Goal: Information Seeking & Learning: Learn about a topic

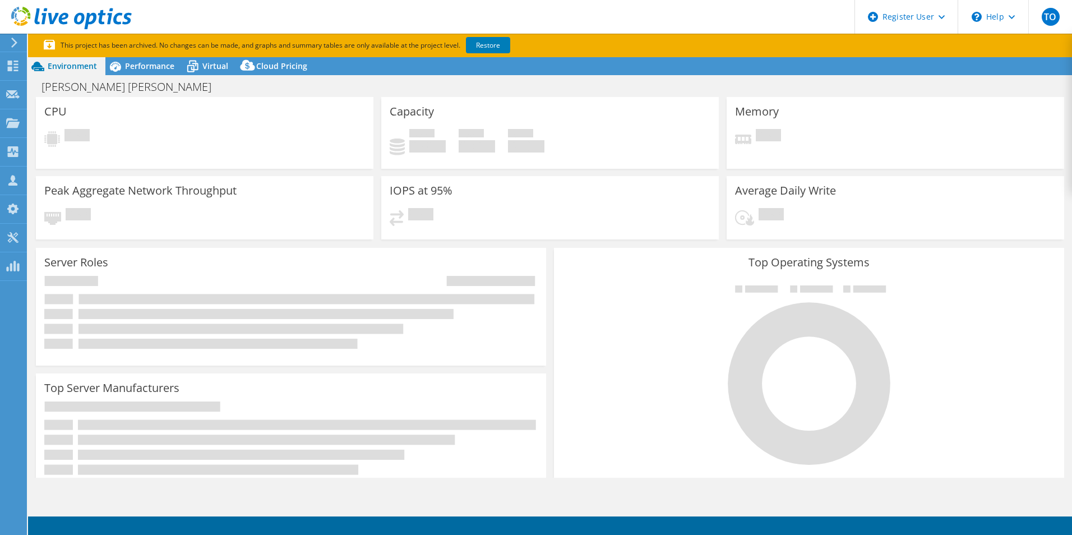
select select "USD"
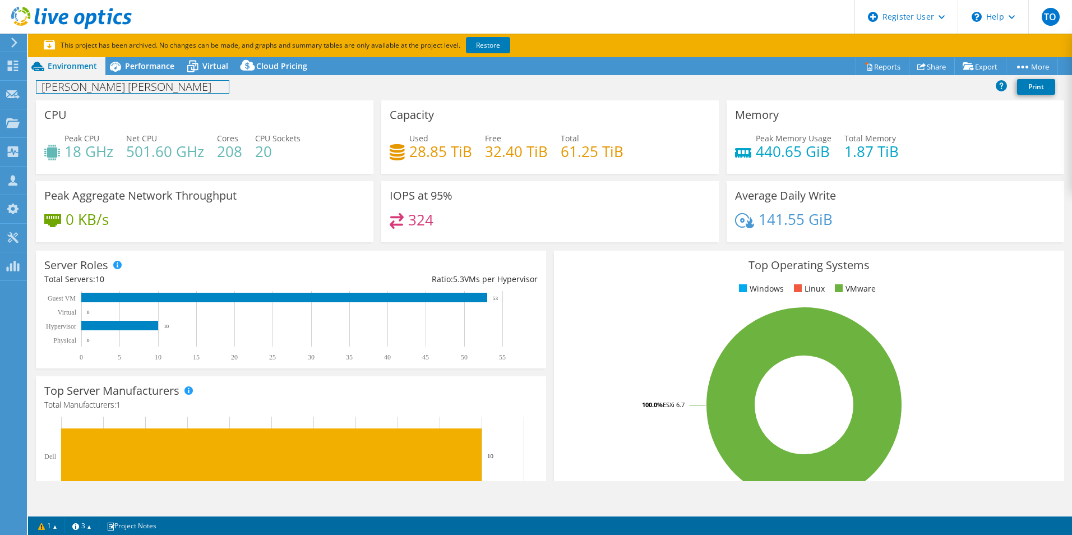
click at [153, 77] on div "Van Ness Feldman Print" at bounding box center [550, 86] width 1044 height 21
click at [153, 72] on div "Performance" at bounding box center [143, 66] width 77 height 18
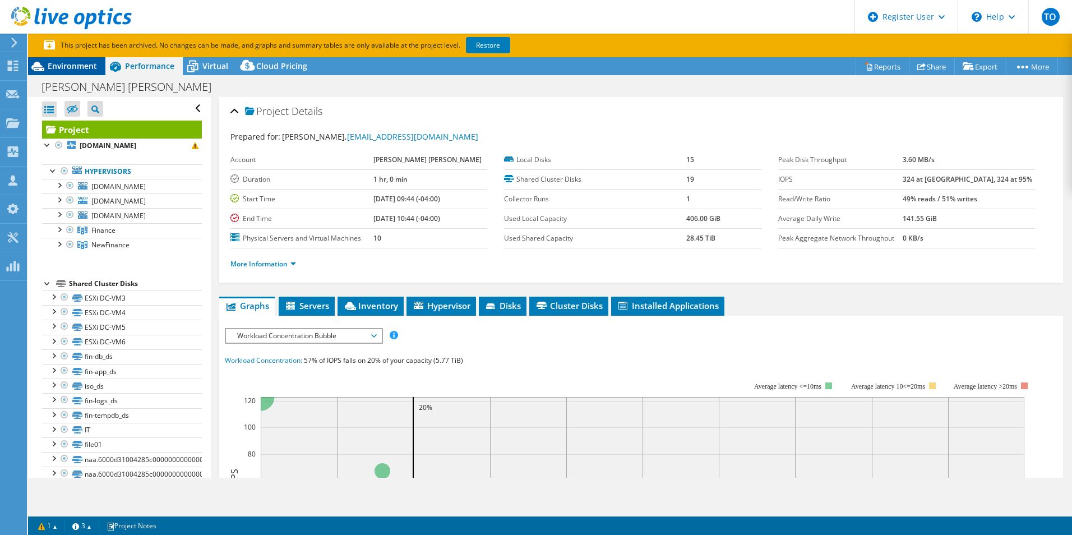
click at [72, 69] on span "Environment" at bounding box center [72, 66] width 49 height 11
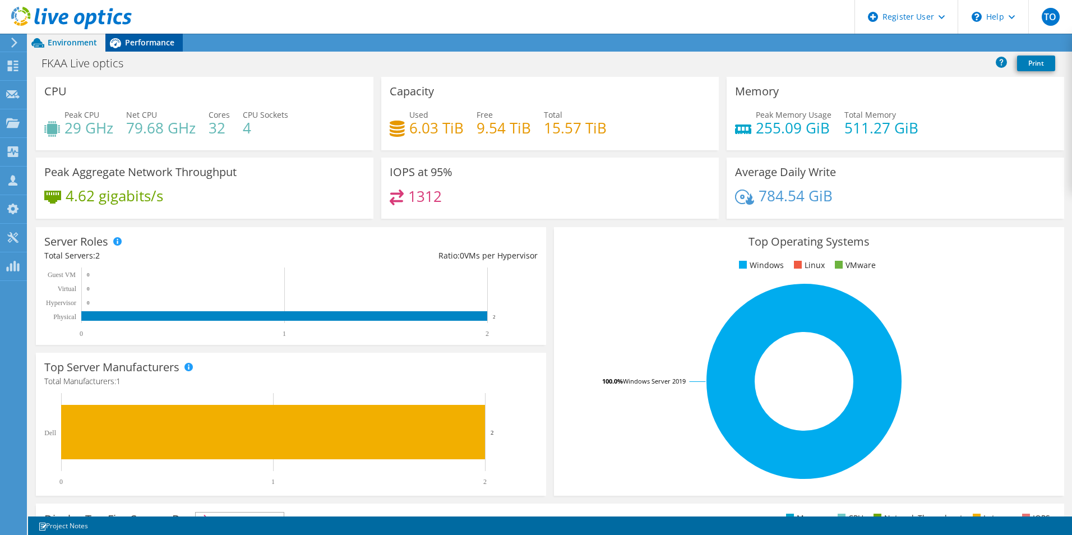
click at [155, 41] on span "Performance" at bounding box center [149, 42] width 49 height 11
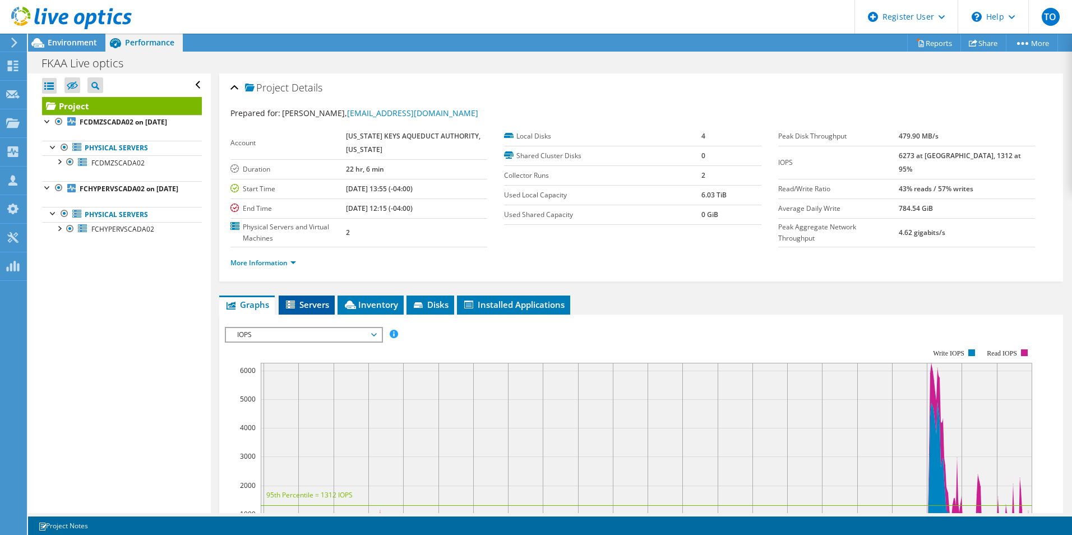
click at [300, 304] on span "Servers" at bounding box center [306, 304] width 45 height 11
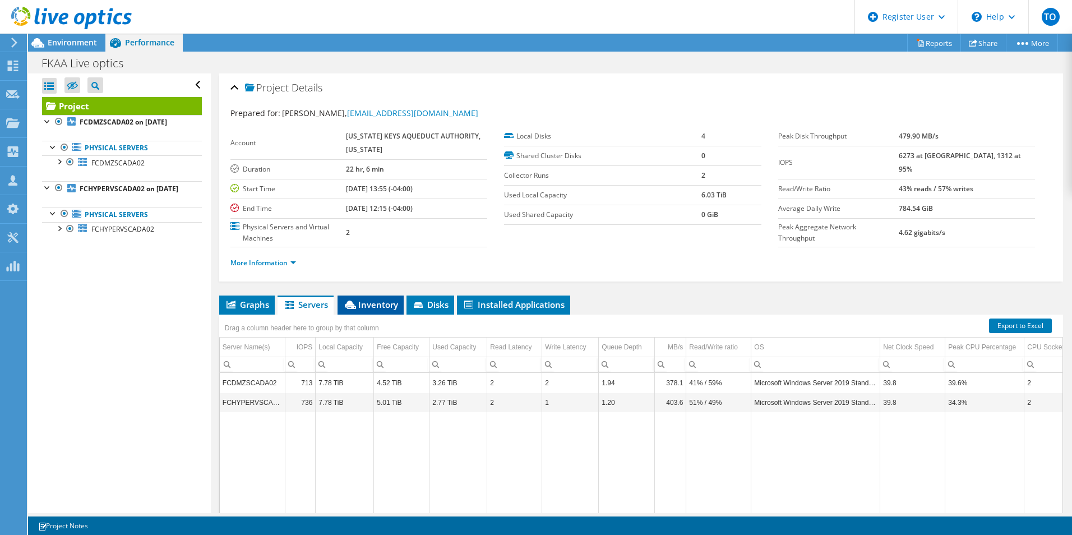
click at [360, 304] on span "Inventory" at bounding box center [370, 304] width 55 height 11
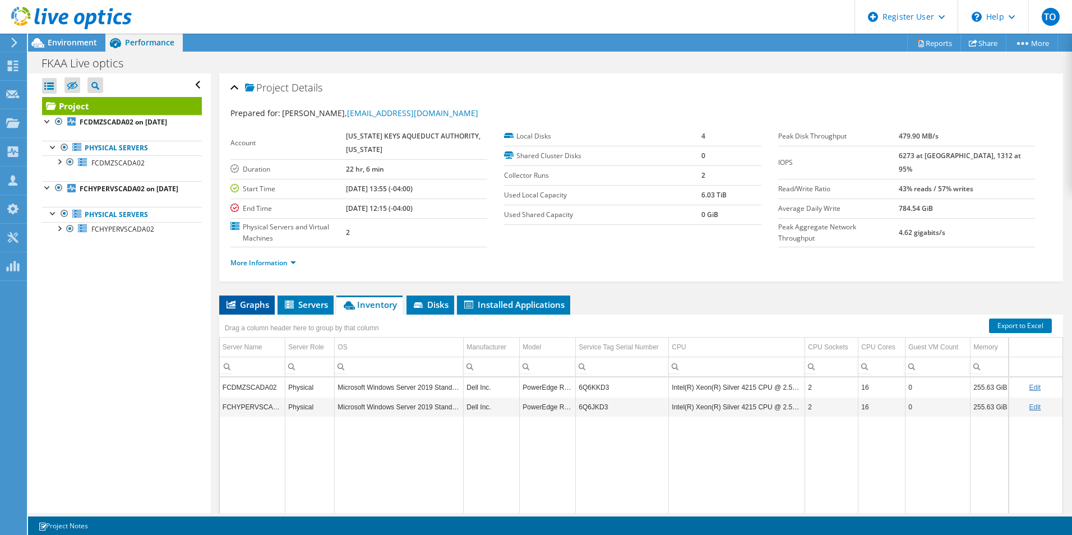
click at [251, 300] on span "Graphs" at bounding box center [247, 304] width 44 height 11
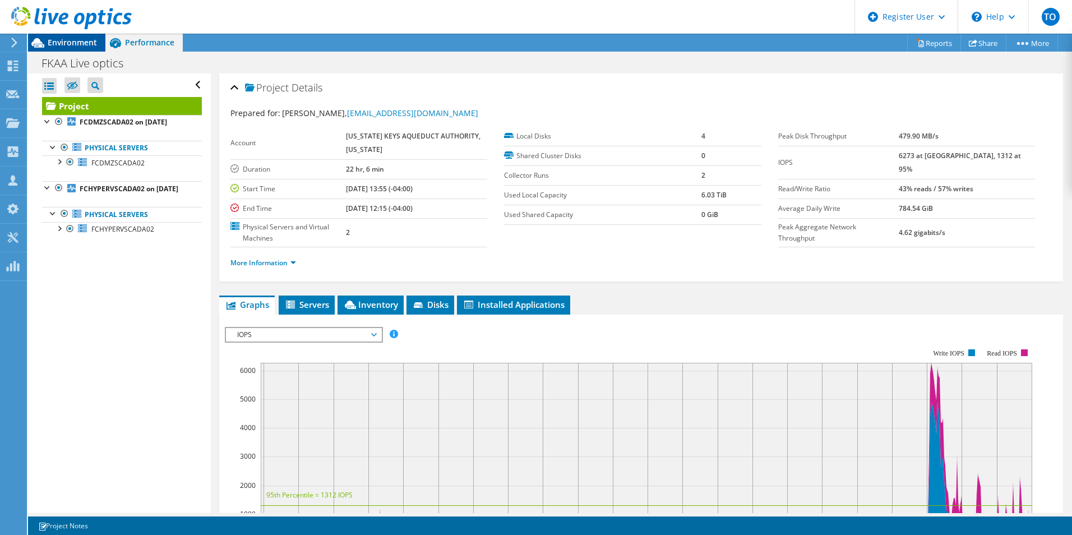
click at [86, 44] on span "Environment" at bounding box center [72, 42] width 49 height 11
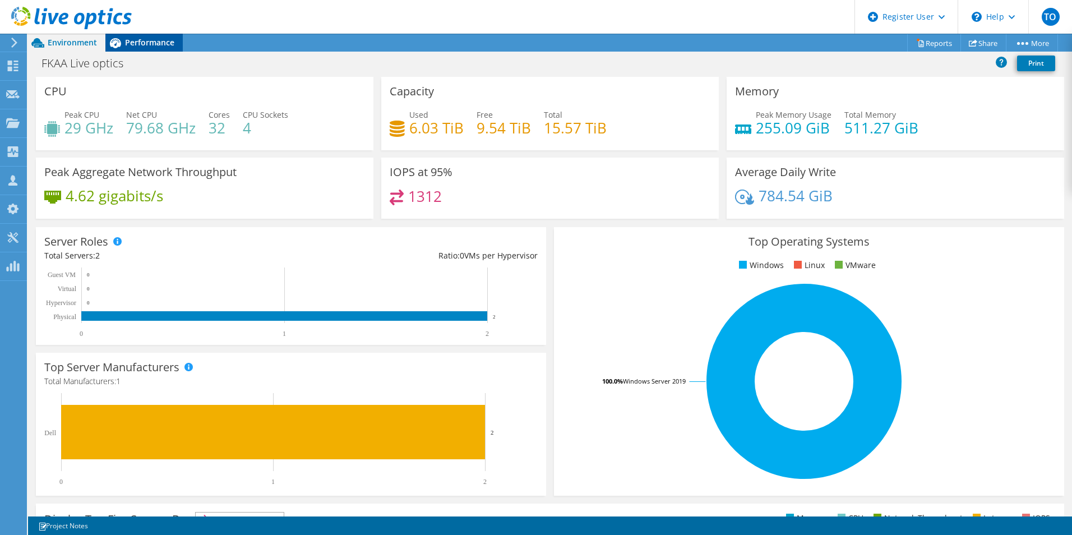
click at [137, 36] on div "Performance" at bounding box center [143, 43] width 77 height 18
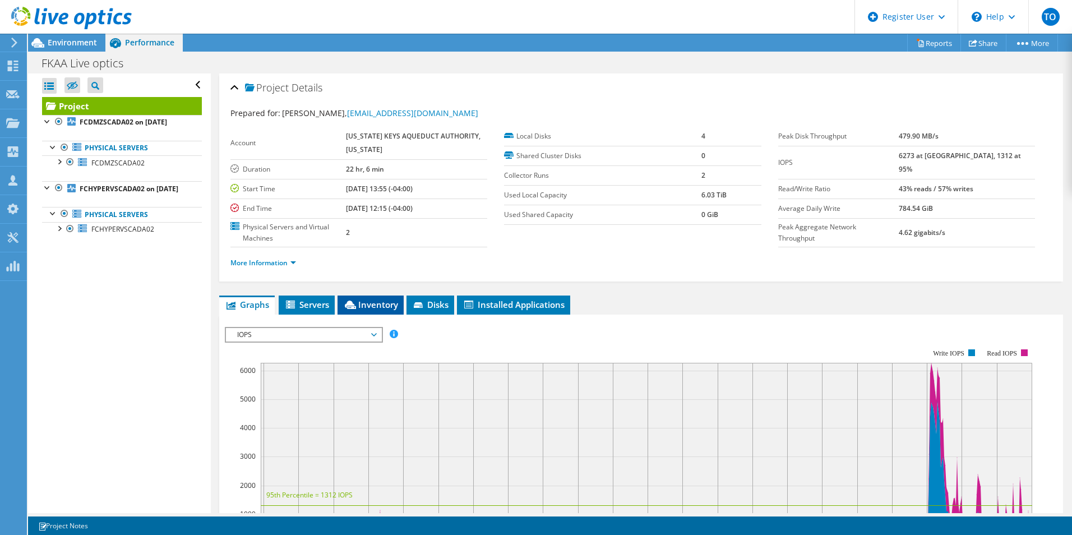
click at [365, 305] on span "Inventory" at bounding box center [370, 304] width 55 height 11
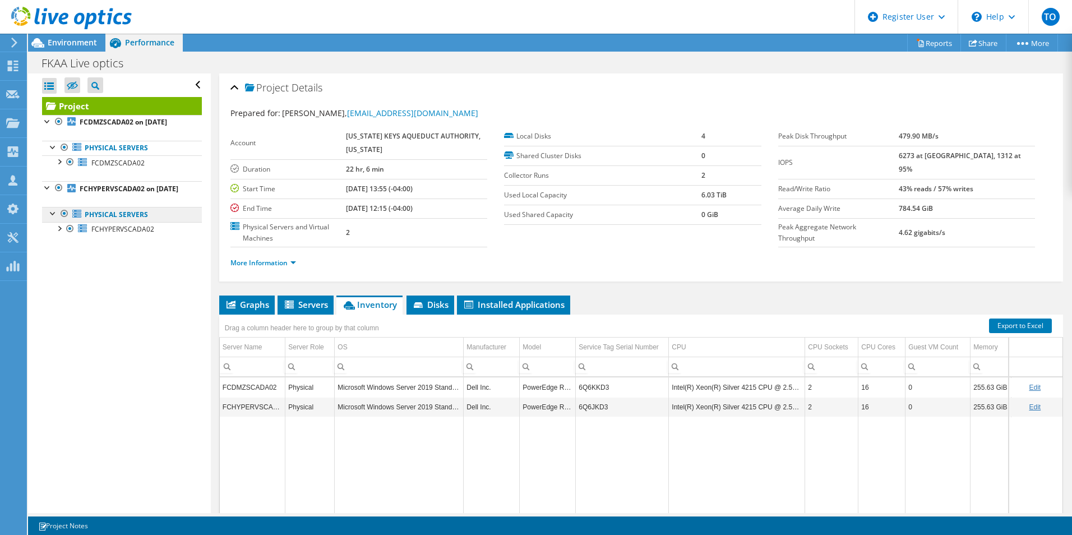
click at [112, 221] on link "Physical Servers" at bounding box center [122, 214] width 160 height 15
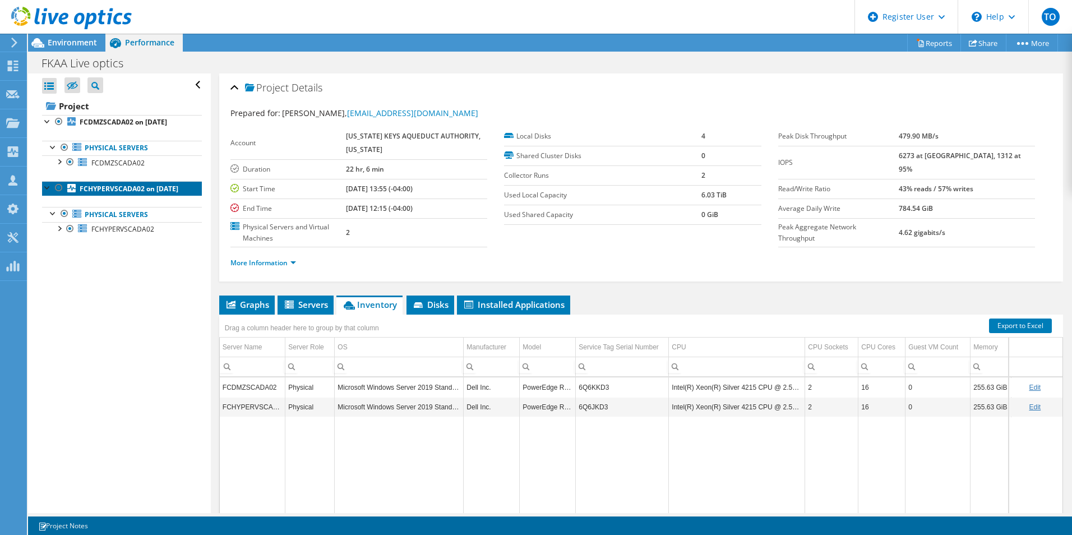
click at [100, 193] on b "FCHYPERVSCADA02 on [DATE]" at bounding box center [129, 189] width 99 height 10
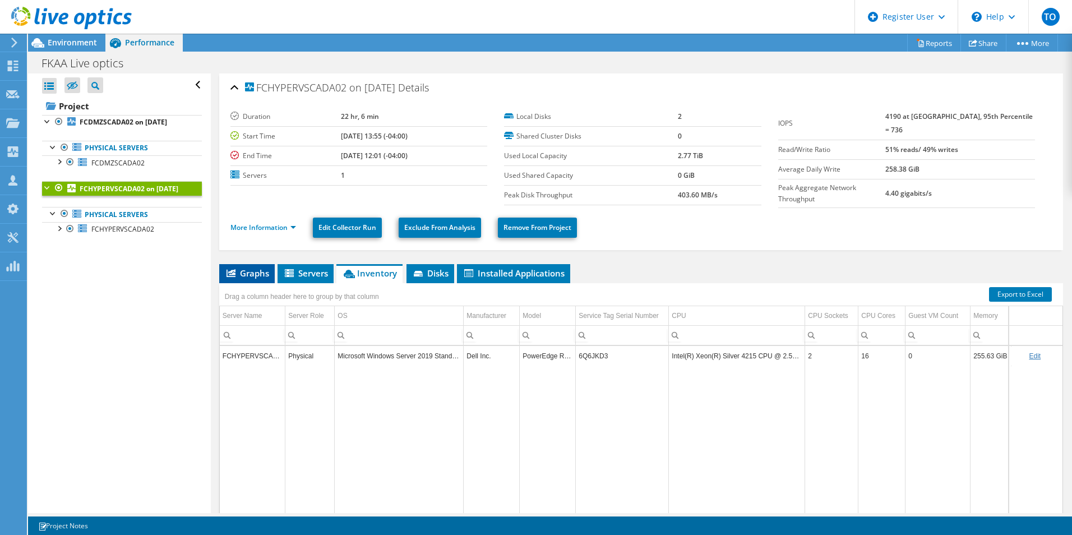
click at [249, 270] on span "Graphs" at bounding box center [247, 272] width 44 height 11
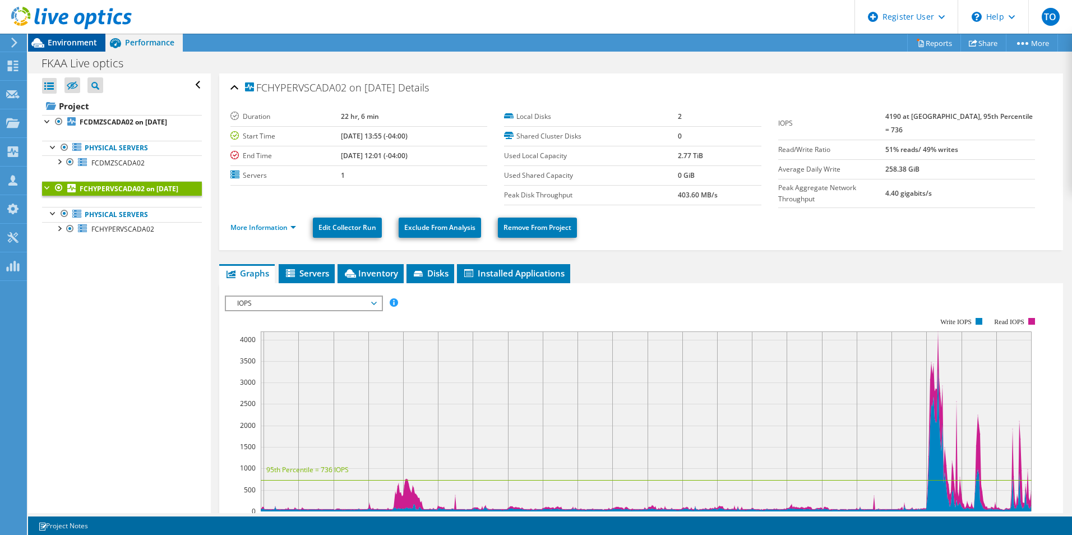
click at [89, 47] on span "Environment" at bounding box center [72, 42] width 49 height 11
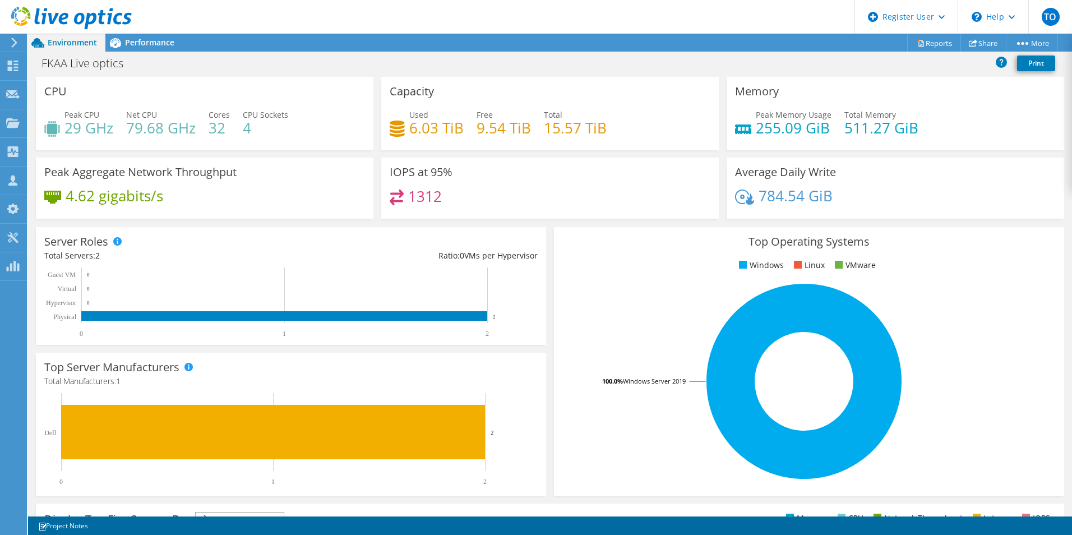
click at [149, 62] on div "FKAA Live optics Print" at bounding box center [550, 63] width 1044 height 21
click at [149, 45] on span "Performance" at bounding box center [149, 42] width 49 height 11
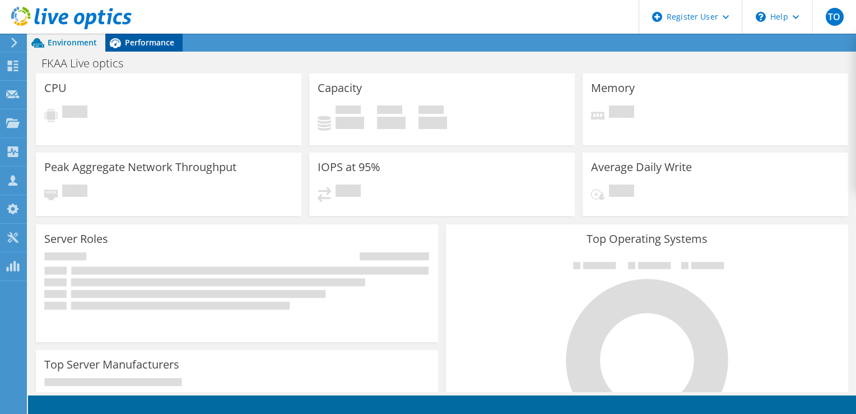
click at [137, 39] on span "Performance" at bounding box center [149, 42] width 49 height 11
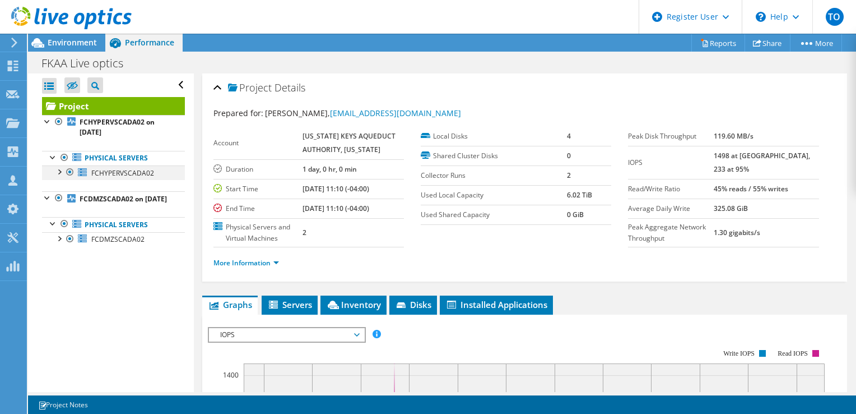
click at [63, 174] on div at bounding box center [58, 170] width 11 height 11
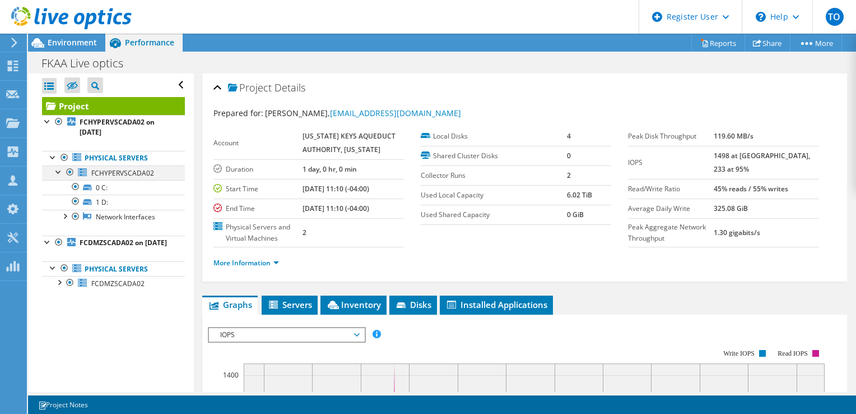
click at [63, 174] on div at bounding box center [58, 170] width 11 height 11
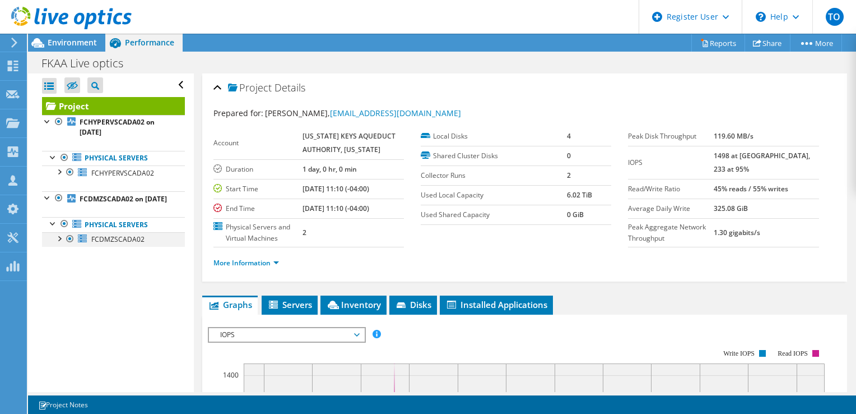
click at [59, 243] on div at bounding box center [58, 237] width 11 height 11
click at [58, 243] on div at bounding box center [58, 237] width 11 height 11
click at [47, 196] on div at bounding box center [47, 196] width 11 height 11
click at [49, 228] on div at bounding box center [53, 222] width 11 height 11
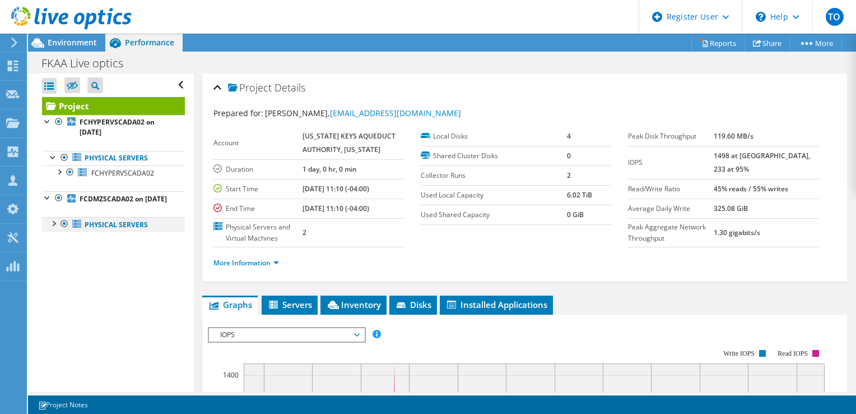
click at [51, 228] on div at bounding box center [53, 222] width 11 height 11
click at [61, 243] on div at bounding box center [58, 237] width 11 height 11
click at [60, 243] on div at bounding box center [58, 237] width 11 height 11
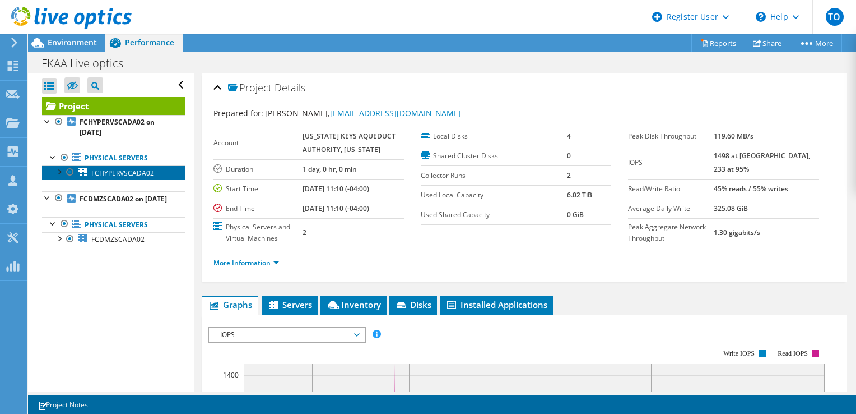
click at [63, 178] on link "FCHYPERVSCADA02" at bounding box center [113, 172] width 143 height 15
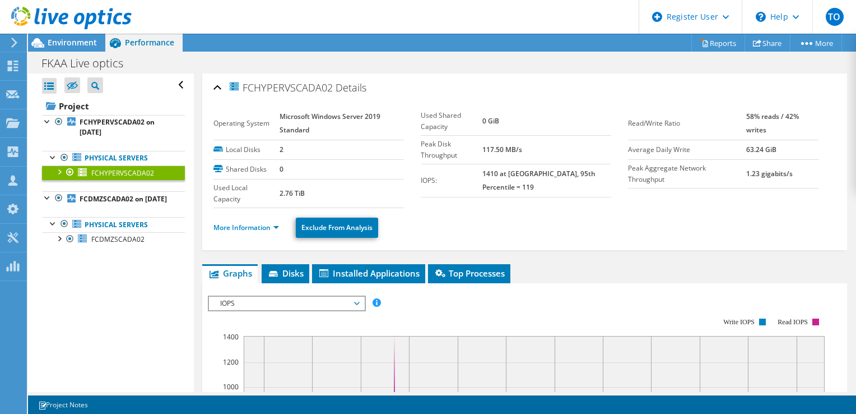
click at [62, 175] on div at bounding box center [58, 170] width 11 height 11
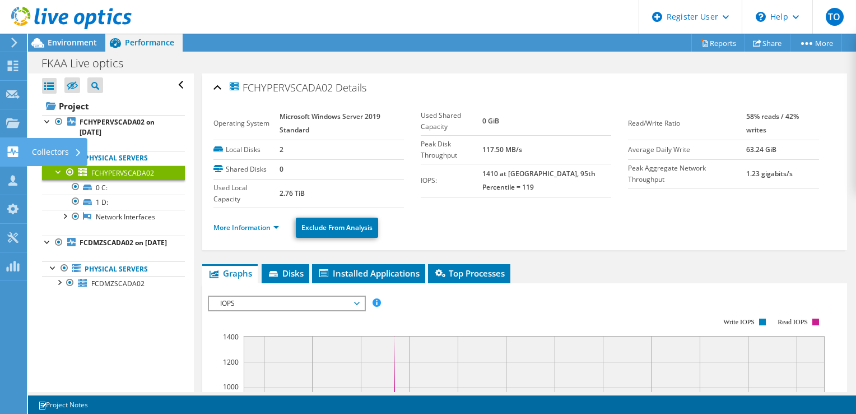
click at [16, 151] on icon at bounding box center [12, 151] width 13 height 11
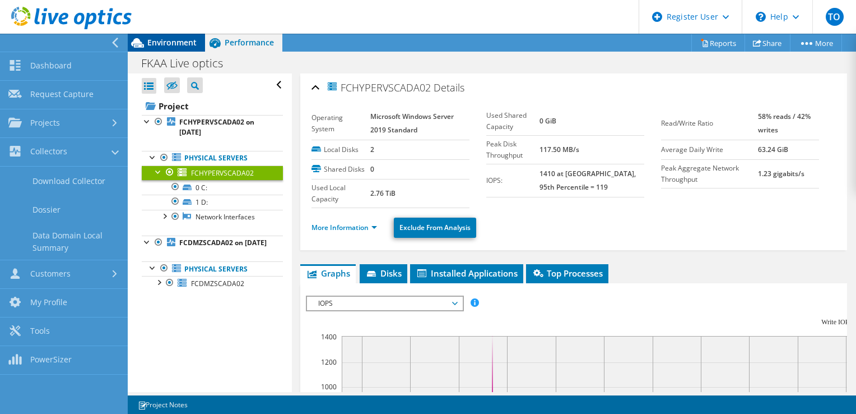
click at [168, 40] on span "Environment" at bounding box center [171, 42] width 49 height 11
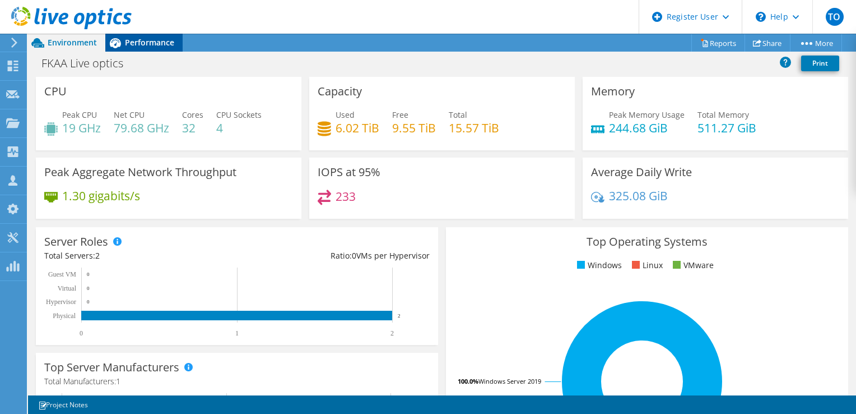
click at [155, 38] on span "Performance" at bounding box center [149, 42] width 49 height 11
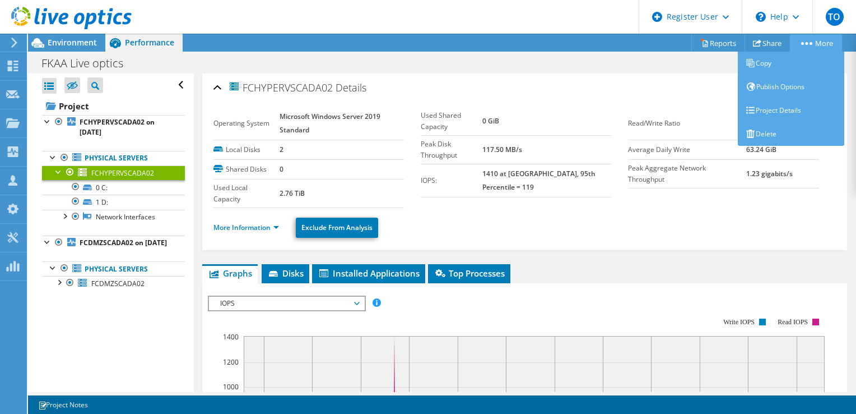
click at [810, 42] on circle at bounding box center [811, 43] width 3 height 3
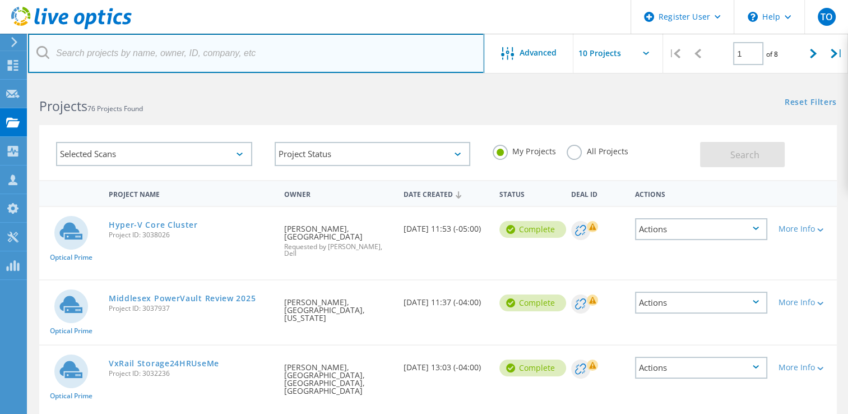
click at [187, 59] on input "text" at bounding box center [256, 53] width 456 height 39
paste input "[EMAIL_ADDRESS][DOMAIN_NAME]"
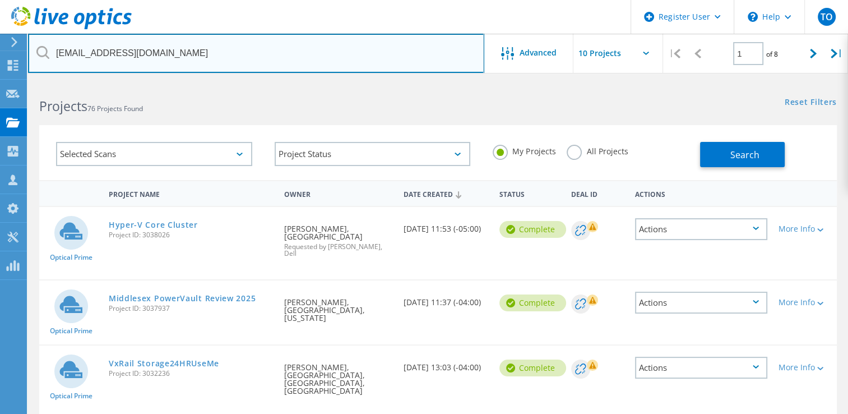
type input "[EMAIL_ADDRESS][DOMAIN_NAME]"
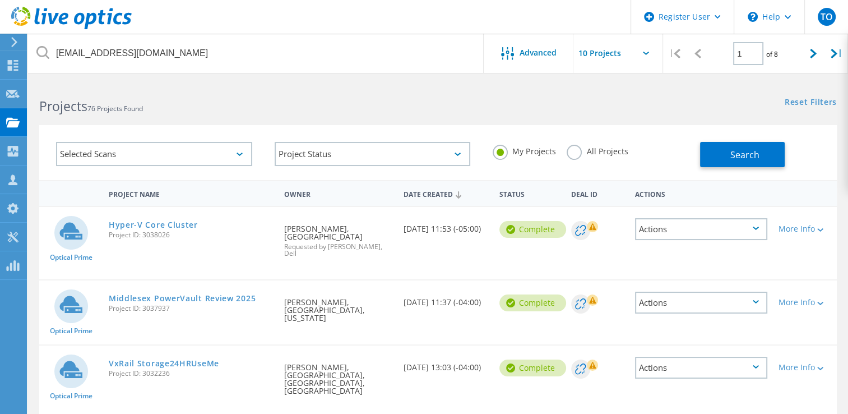
click at [624, 154] on label "All Projects" at bounding box center [597, 150] width 61 height 11
click at [0, 0] on input "All Projects" at bounding box center [0, 0] width 0 height 0
click at [763, 160] on button "Search" at bounding box center [742, 154] width 85 height 25
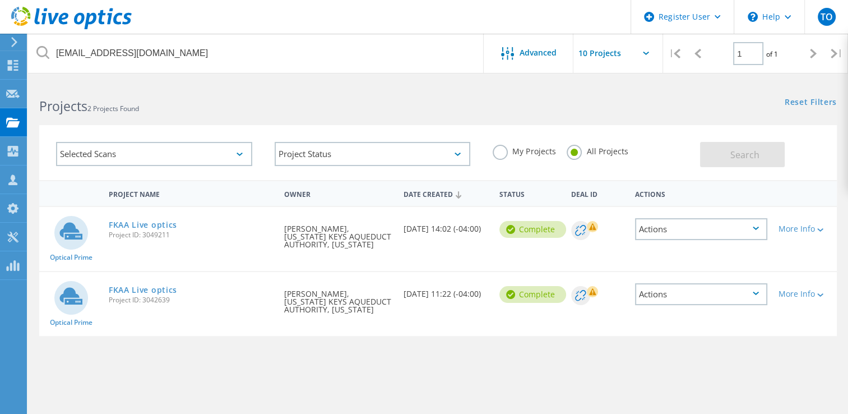
click at [516, 147] on label "My Projects" at bounding box center [524, 150] width 63 height 11
click at [0, 0] on input "My Projects" at bounding box center [0, 0] width 0 height 0
click at [585, 158] on div "All Projects" at bounding box center [597, 153] width 61 height 16
click at [580, 145] on label "All Projects" at bounding box center [597, 150] width 61 height 11
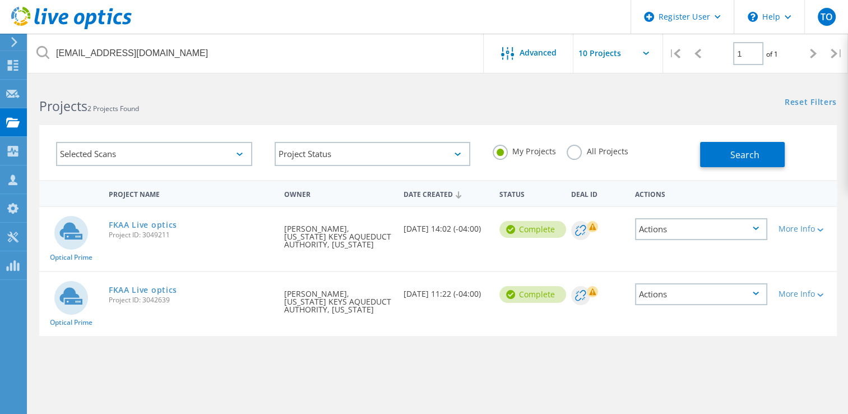
click at [0, 0] on input "All Projects" at bounding box center [0, 0] width 0 height 0
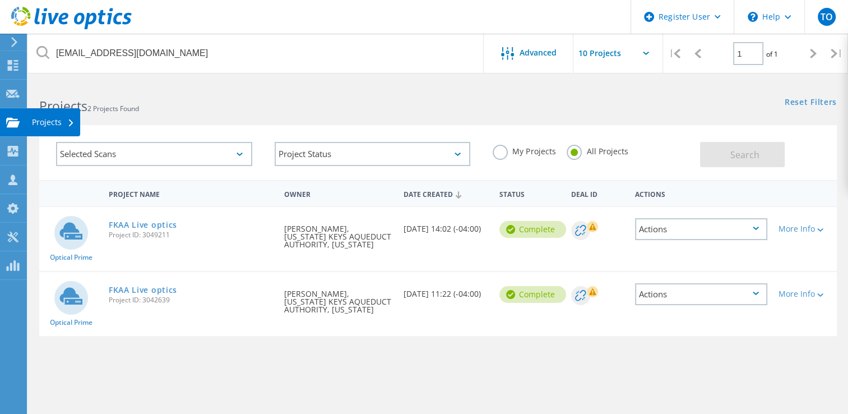
click at [16, 119] on use at bounding box center [12, 122] width 13 height 10
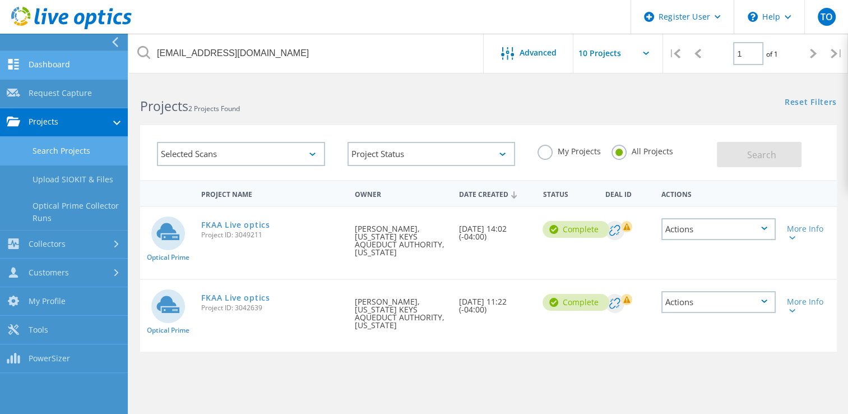
click at [63, 66] on link "Dashboard" at bounding box center [64, 65] width 128 height 29
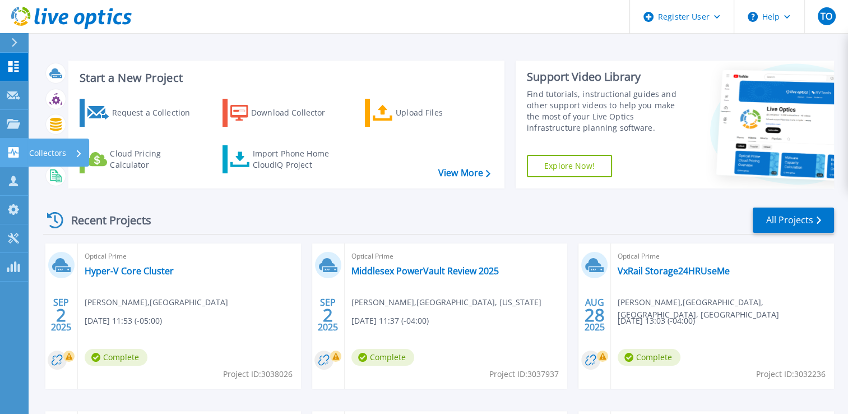
click at [24, 147] on link "Collectors Collectors" at bounding box center [14, 152] width 28 height 29
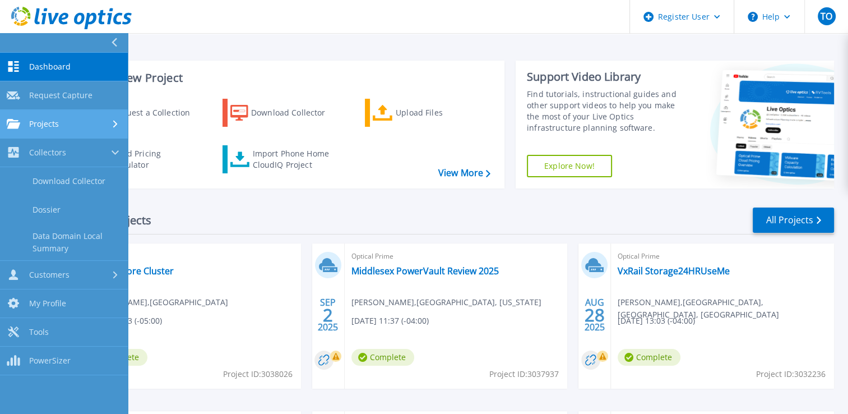
click at [59, 123] on div "Projects" at bounding box center [64, 124] width 114 height 10
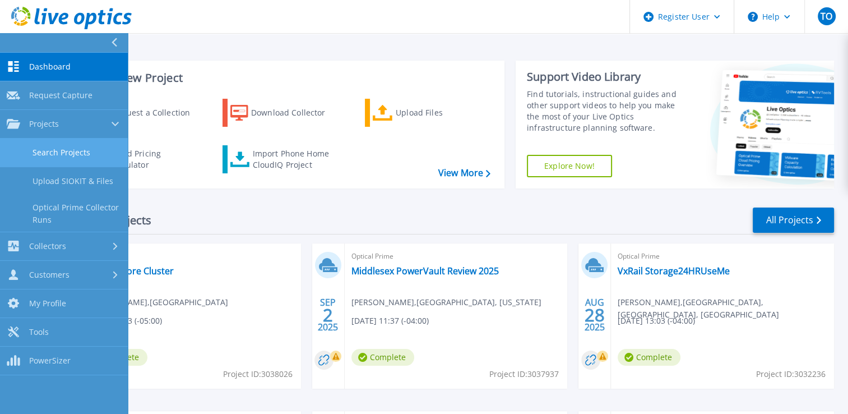
click at [80, 156] on link "Search Projects" at bounding box center [64, 152] width 128 height 29
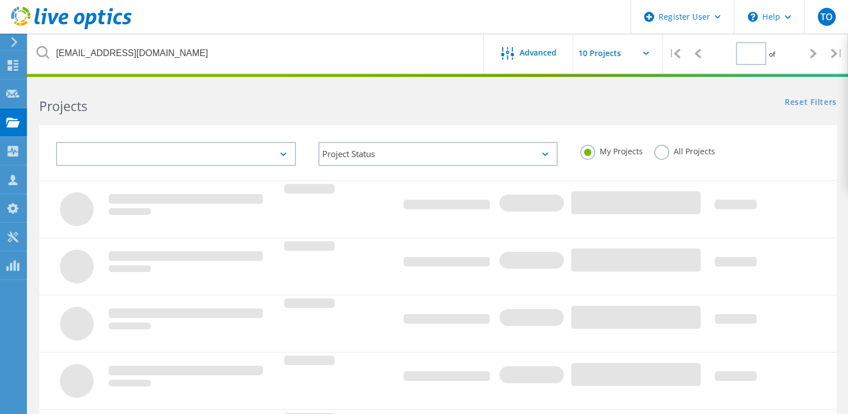
type input "1"
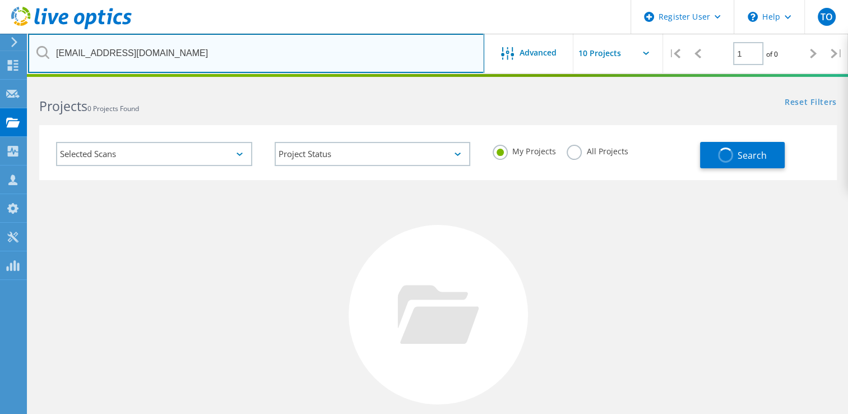
click at [285, 49] on input "[EMAIL_ADDRESS][DOMAIN_NAME]" at bounding box center [256, 53] width 456 height 39
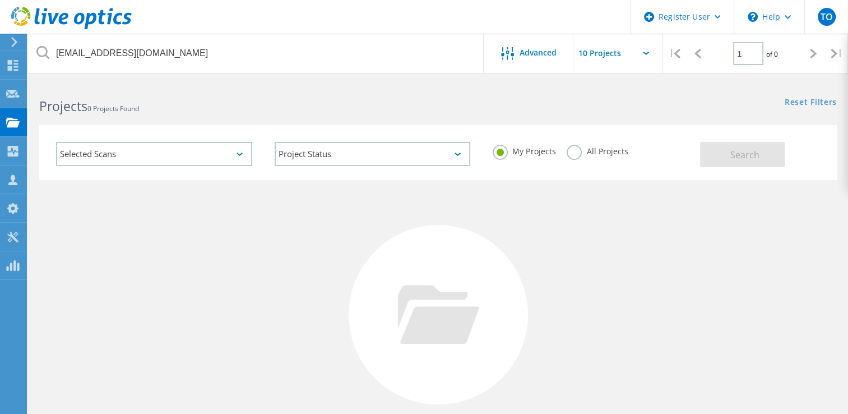
click at [618, 67] on input "text" at bounding box center [629, 53] width 112 height 39
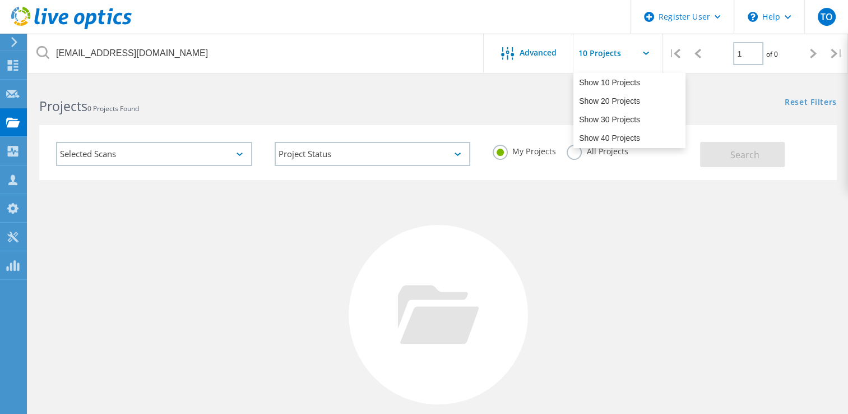
click at [596, 158] on div "All Projects" at bounding box center [597, 153] width 61 height 16
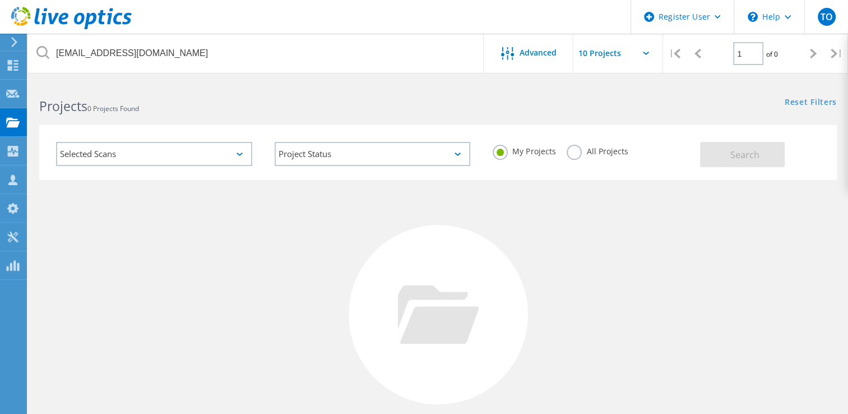
click at [592, 157] on div "All Projects" at bounding box center [597, 153] width 61 height 16
click at [587, 155] on label "All Projects" at bounding box center [597, 150] width 61 height 11
click at [0, 0] on input "All Projects" at bounding box center [0, 0] width 0 height 0
click at [744, 166] on button "Search" at bounding box center [742, 154] width 85 height 25
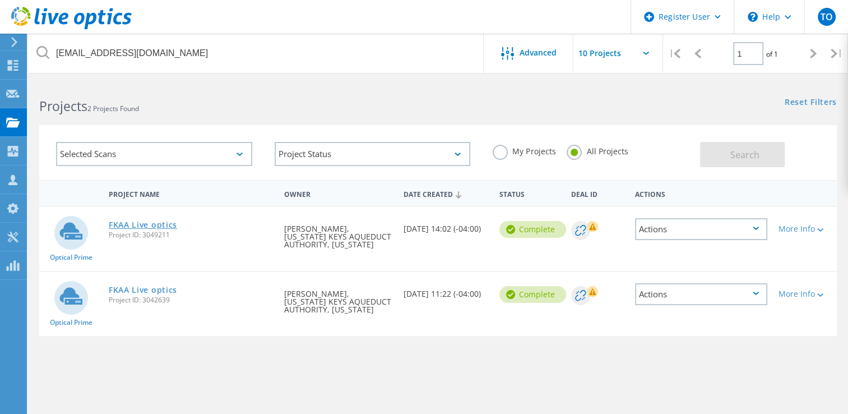
click at [152, 222] on link "FKAA Live optics" at bounding box center [143, 225] width 68 height 8
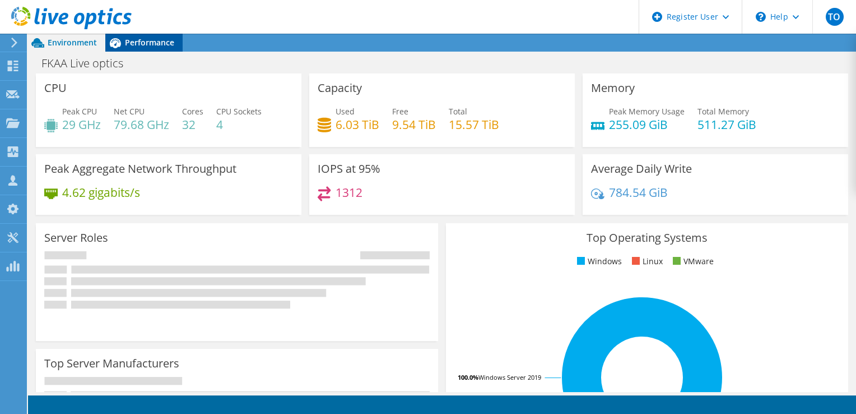
click at [156, 45] on span "Performance" at bounding box center [149, 42] width 49 height 11
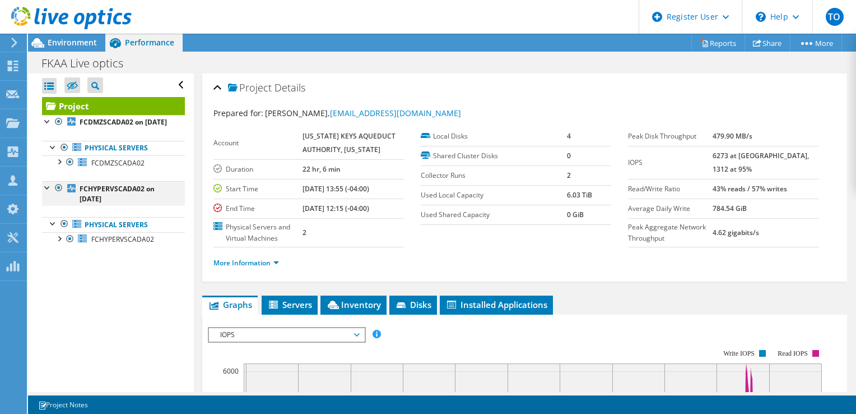
click at [51, 192] on div at bounding box center [47, 186] width 11 height 11
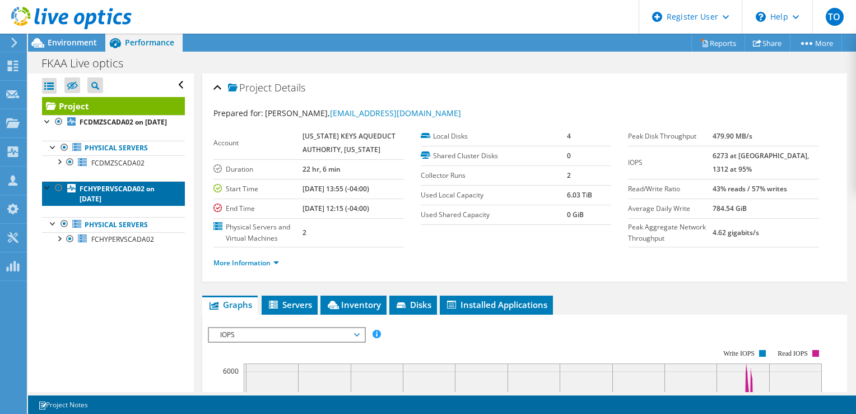
click at [52, 202] on link "FCHYPERVSCADA02 on [DATE]" at bounding box center [113, 193] width 143 height 25
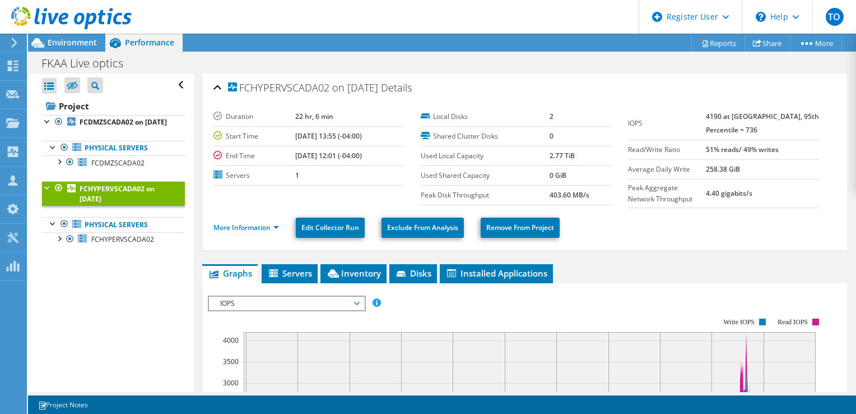
click at [48, 202] on link "FCHYPERVSCADA02 on [DATE]" at bounding box center [113, 193] width 143 height 25
click at [48, 228] on div at bounding box center [53, 222] width 11 height 11
click at [57, 231] on link "Physical Servers" at bounding box center [113, 224] width 143 height 15
click at [53, 228] on div at bounding box center [53, 222] width 11 height 11
click at [61, 243] on div at bounding box center [58, 237] width 11 height 11
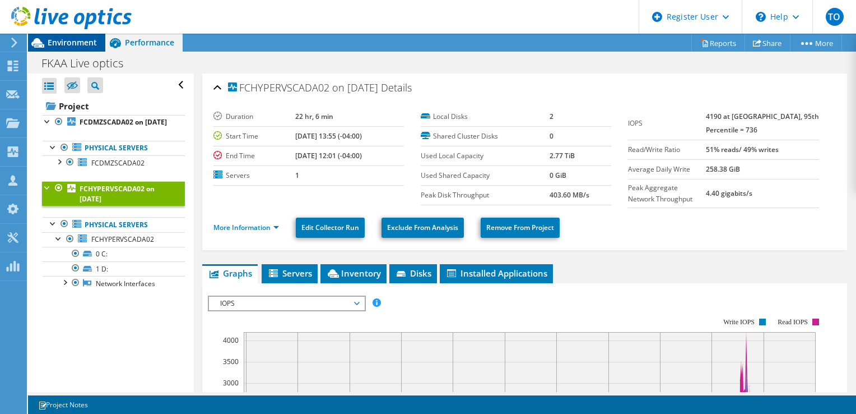
click at [78, 41] on span "Environment" at bounding box center [72, 42] width 49 height 11
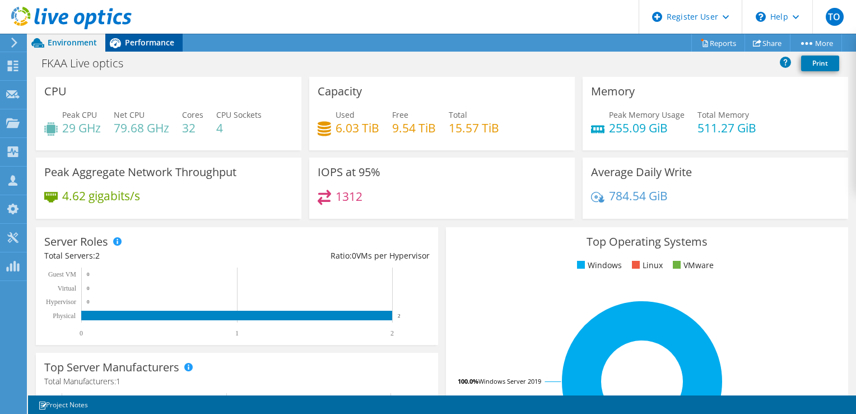
click at [148, 46] on span "Performance" at bounding box center [149, 42] width 49 height 11
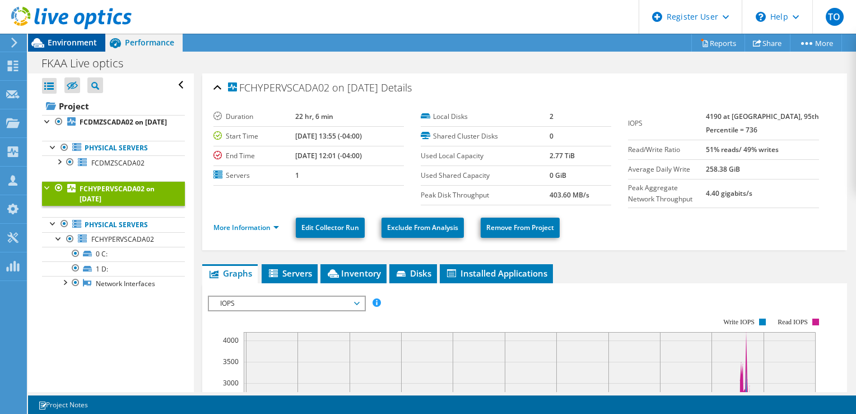
click at [75, 43] on span "Environment" at bounding box center [72, 42] width 49 height 11
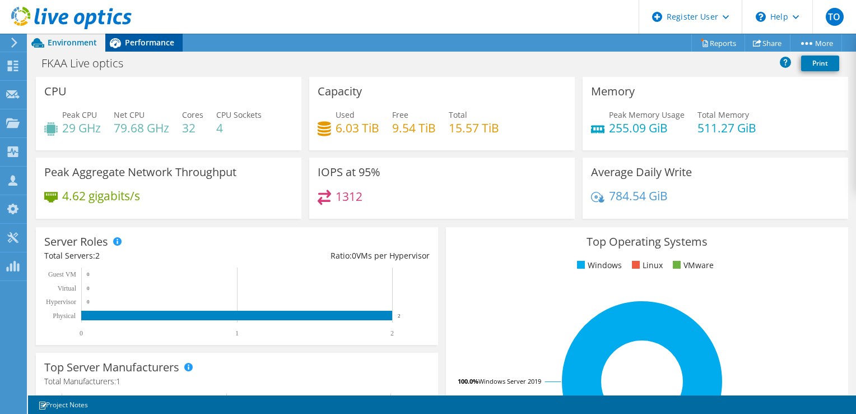
click at [133, 39] on span "Performance" at bounding box center [149, 42] width 49 height 11
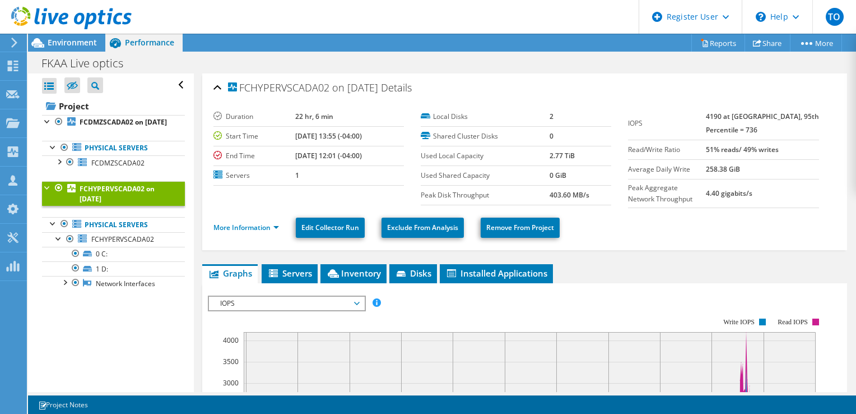
click at [48, 192] on div at bounding box center [47, 186] width 11 height 11
click at [124, 244] on span "FCHYPERVSCADA02" at bounding box center [122, 239] width 63 height 10
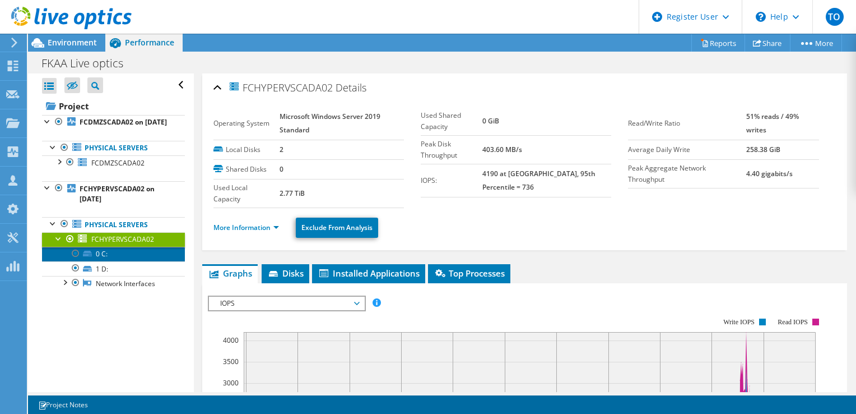
click at [103, 261] on link "0 C:" at bounding box center [113, 254] width 143 height 15
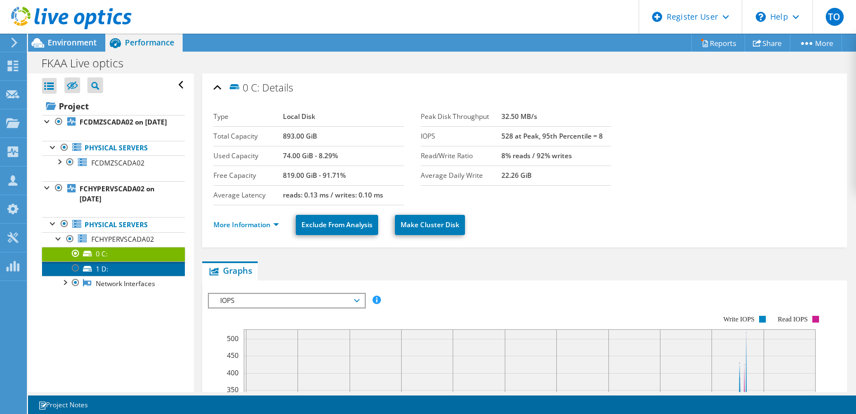
click at [123, 276] on link "1 D:" at bounding box center [113, 268] width 143 height 15
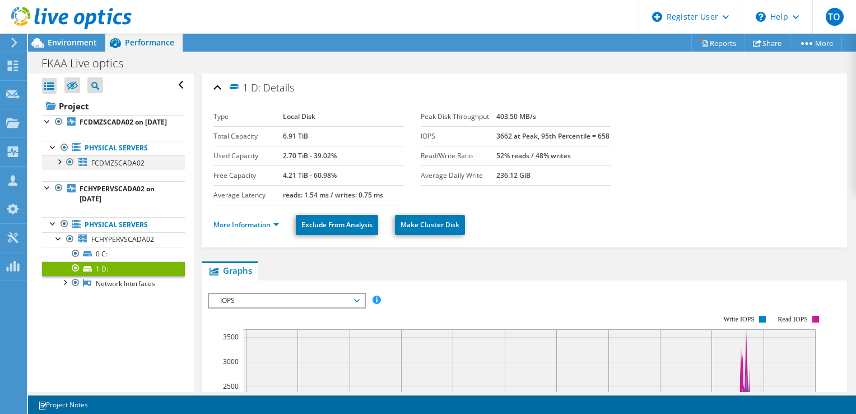
click at [57, 166] on div at bounding box center [58, 160] width 11 height 11
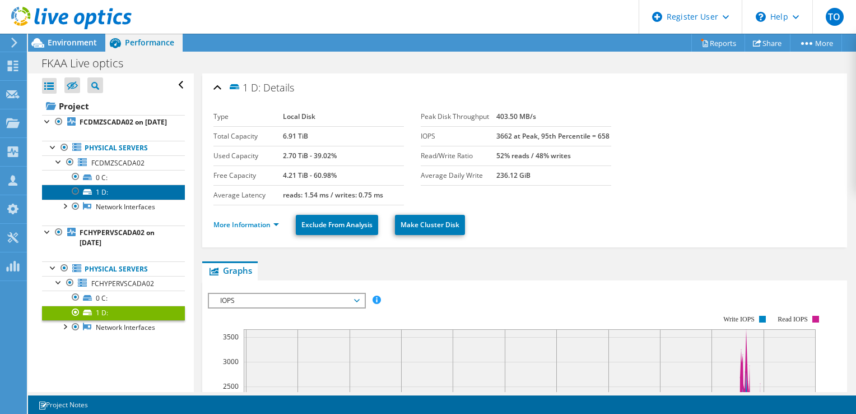
click at [119, 199] on link "1 D:" at bounding box center [113, 191] width 143 height 15
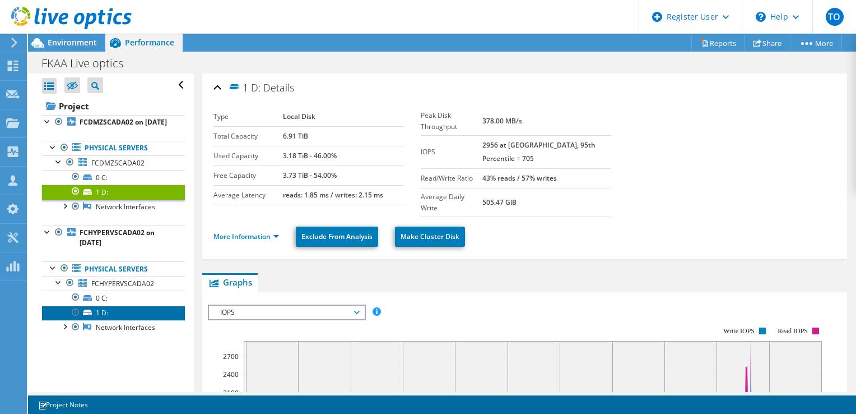
click at [135, 320] on link "1 D:" at bounding box center [113, 312] width 143 height 15
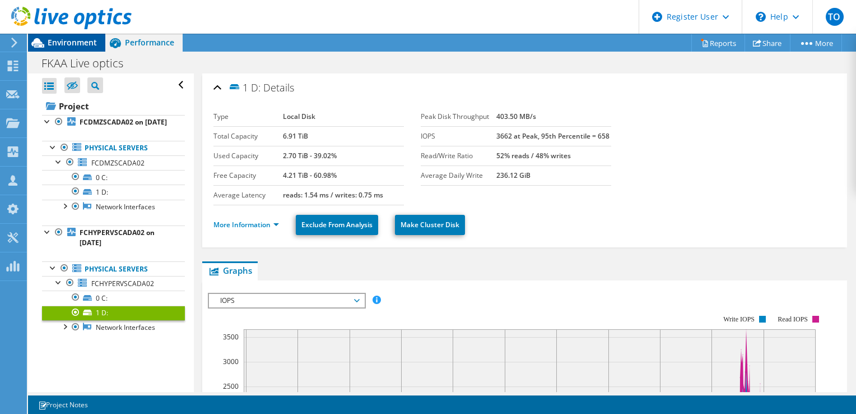
click at [77, 48] on div "Environment" at bounding box center [66, 43] width 77 height 18
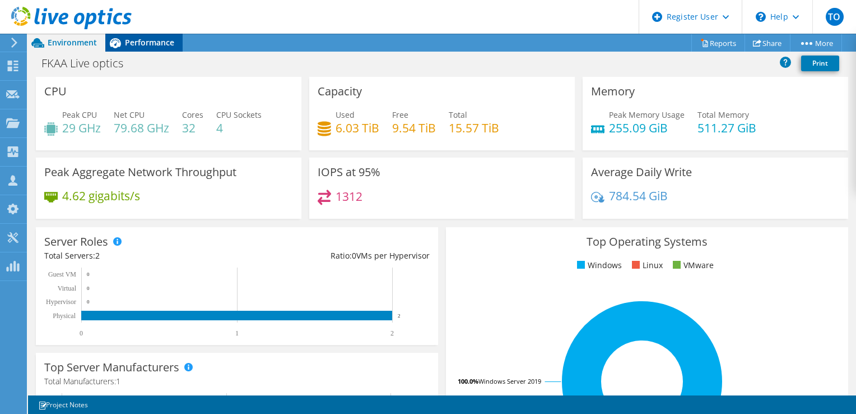
click at [160, 45] on span "Performance" at bounding box center [149, 42] width 49 height 11
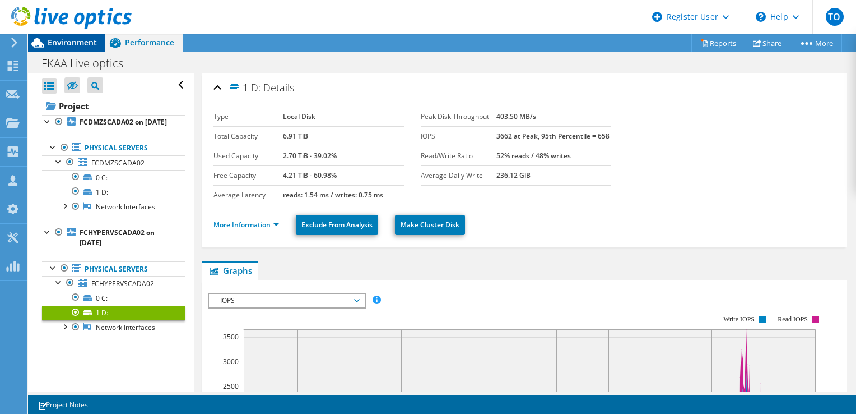
click at [58, 44] on span "Environment" at bounding box center [72, 42] width 49 height 11
